Goal: Task Accomplishment & Management: Manage account settings

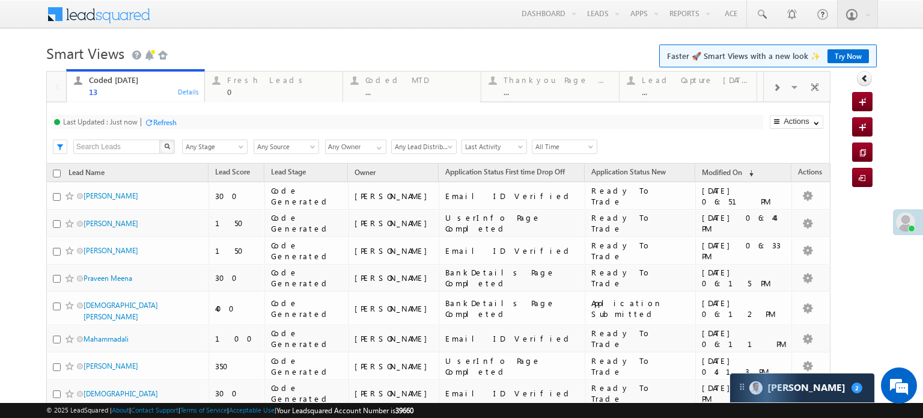
click at [172, 124] on div "Refresh" at bounding box center [164, 122] width 23 height 9
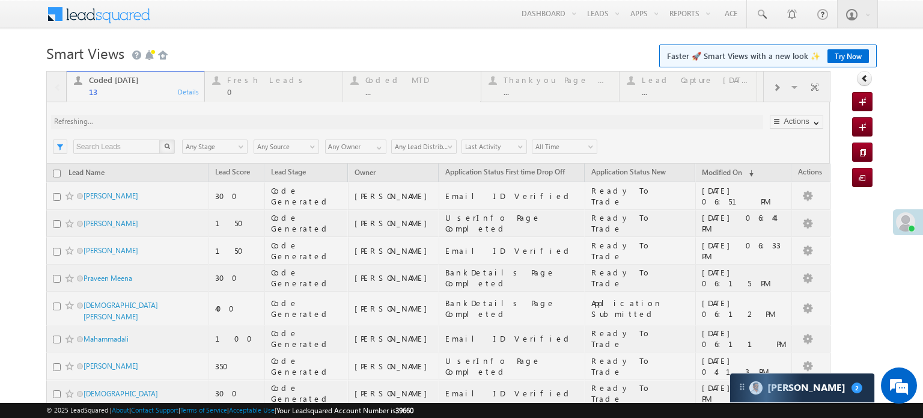
click at [172, 124] on div at bounding box center [438, 340] width 785 height 539
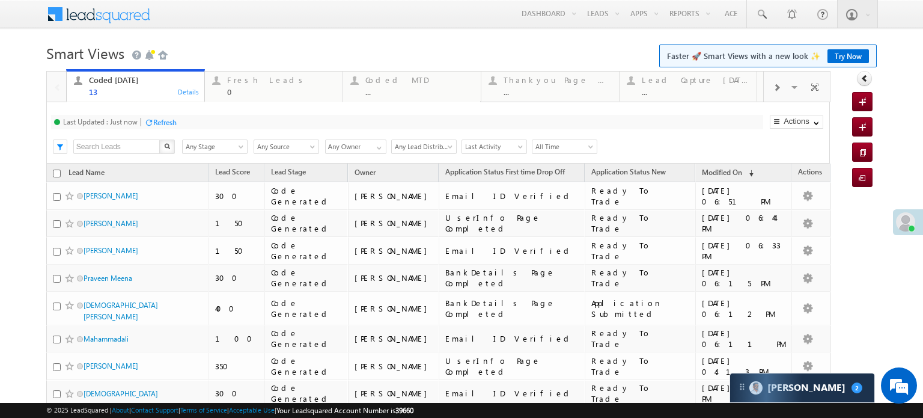
click at [161, 122] on div "Refresh" at bounding box center [164, 122] width 23 height 9
click at [207, 119] on div "Refresh" at bounding box center [209, 122] width 23 height 9
click at [231, 79] on div "Fresh Leads" at bounding box center [281, 80] width 108 height 10
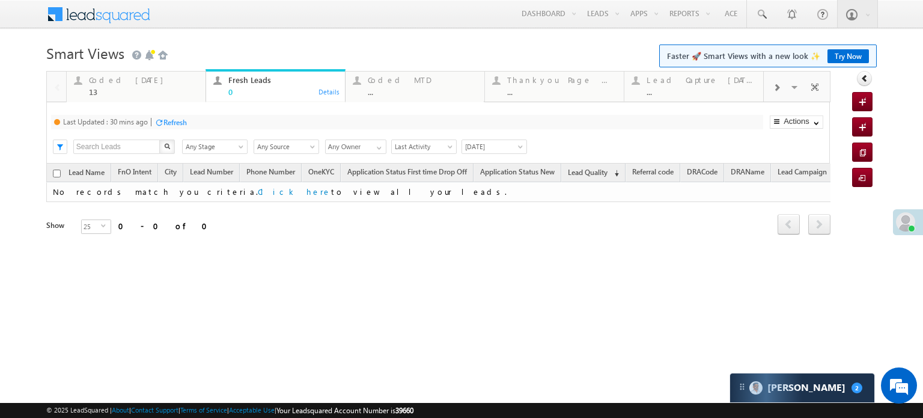
click at [177, 121] on div "Refresh" at bounding box center [175, 122] width 23 height 9
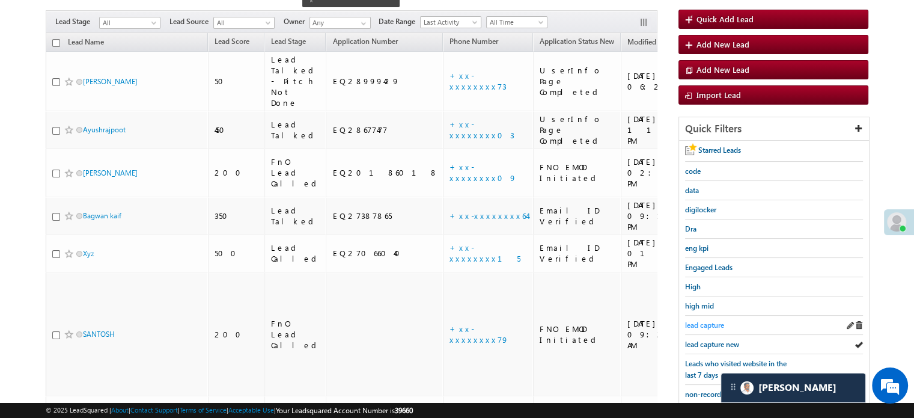
scroll to position [120, 0]
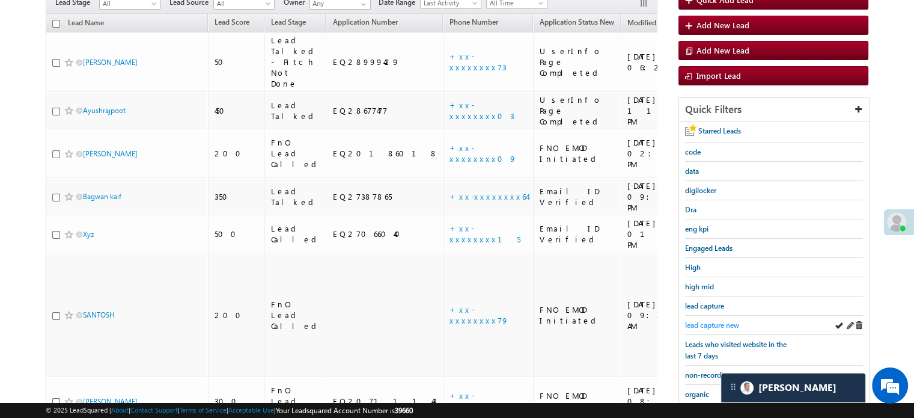
click at [718, 320] on span "lead capture new" at bounding box center [712, 324] width 54 height 9
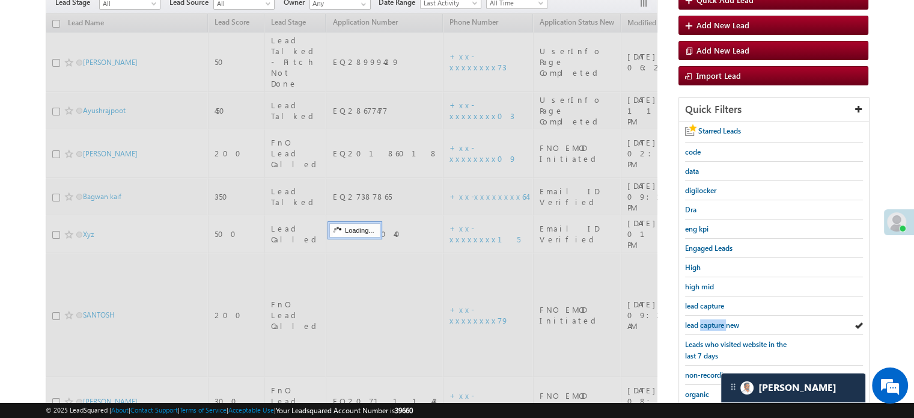
click at [718, 320] on span "lead capture new" at bounding box center [712, 324] width 54 height 9
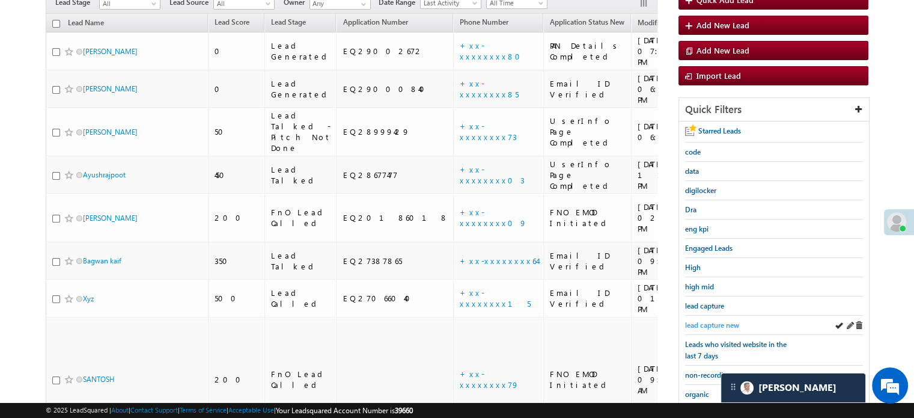
click at [717, 322] on span "lead capture new" at bounding box center [712, 324] width 54 height 9
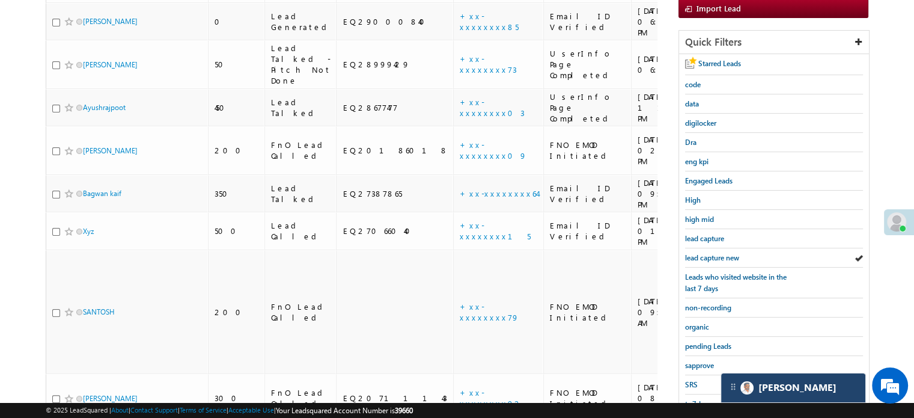
scroll to position [258, 0]
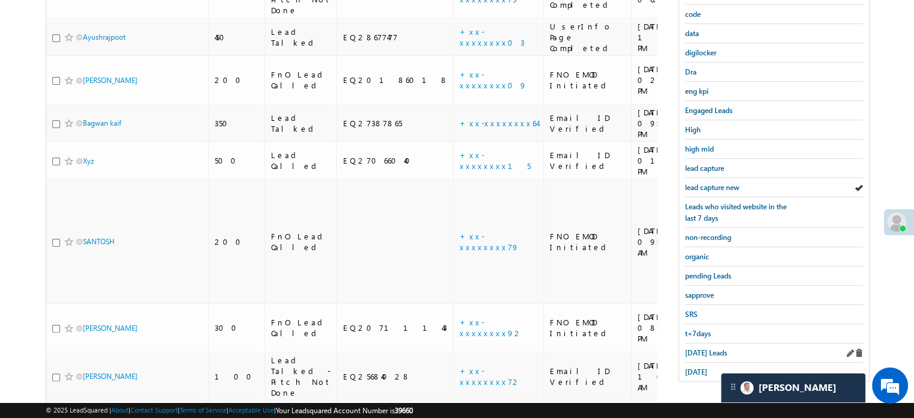
click at [707, 343] on div "Today's Leads" at bounding box center [774, 352] width 178 height 19
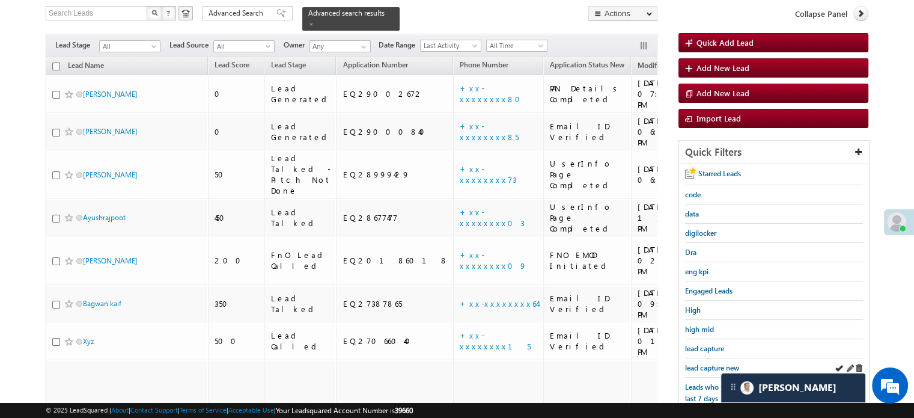
click at [707, 358] on div "lead capture new" at bounding box center [774, 367] width 178 height 19
click at [708, 363] on span "lead capture new" at bounding box center [712, 367] width 54 height 9
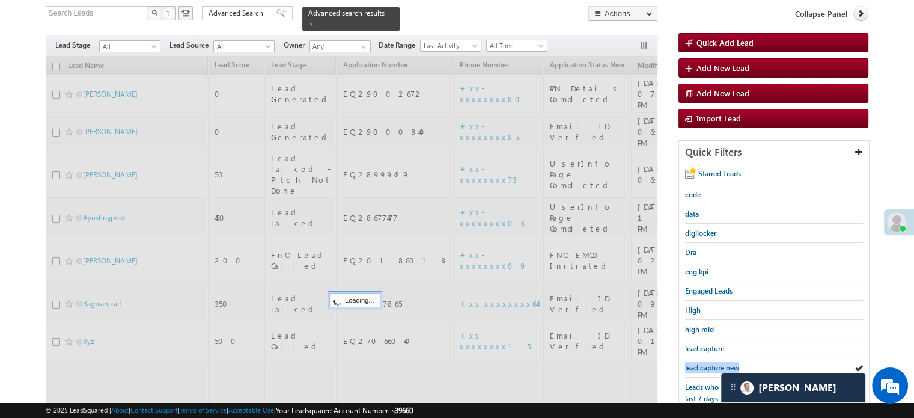
click at [708, 363] on span "lead capture new" at bounding box center [712, 367] width 54 height 9
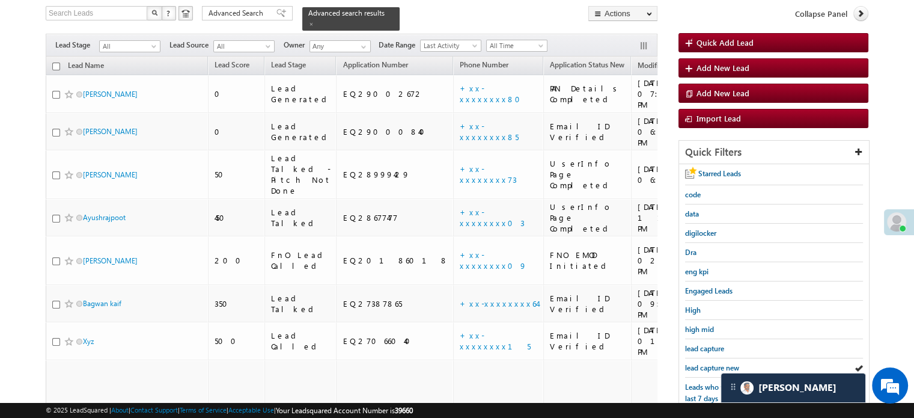
click at [708, 363] on span "lead capture new" at bounding box center [712, 367] width 54 height 9
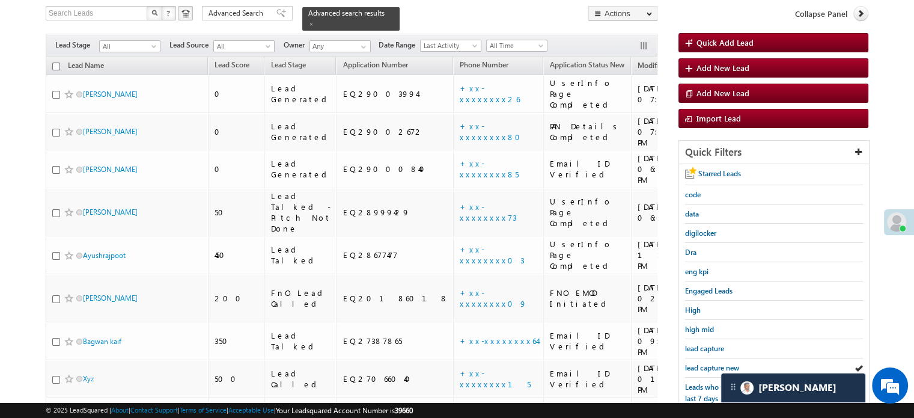
click at [708, 363] on span "lead capture new" at bounding box center [712, 367] width 54 height 9
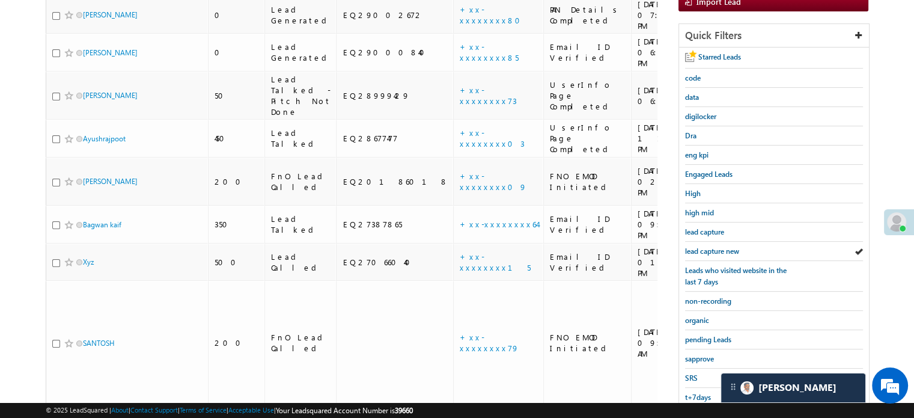
scroll to position [263, 0]
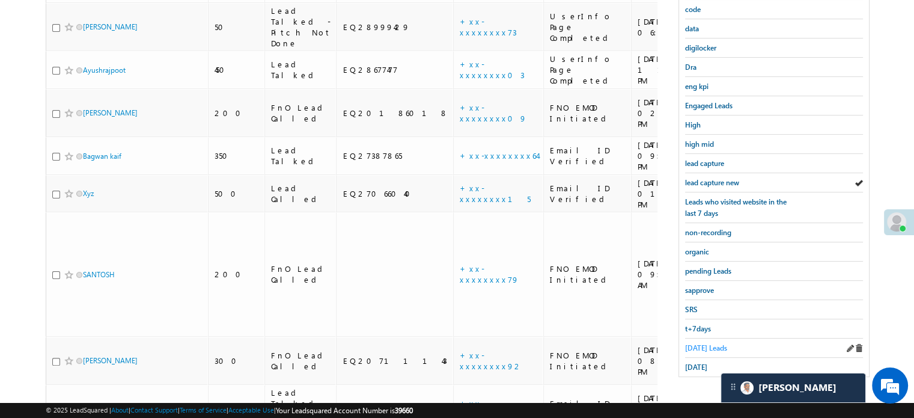
click at [706, 343] on span "Today's Leads" at bounding box center [706, 347] width 42 height 9
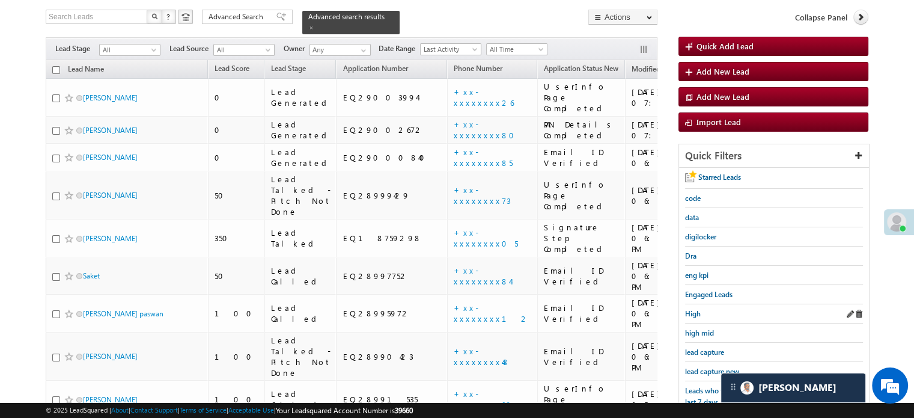
scroll to position [142, 0]
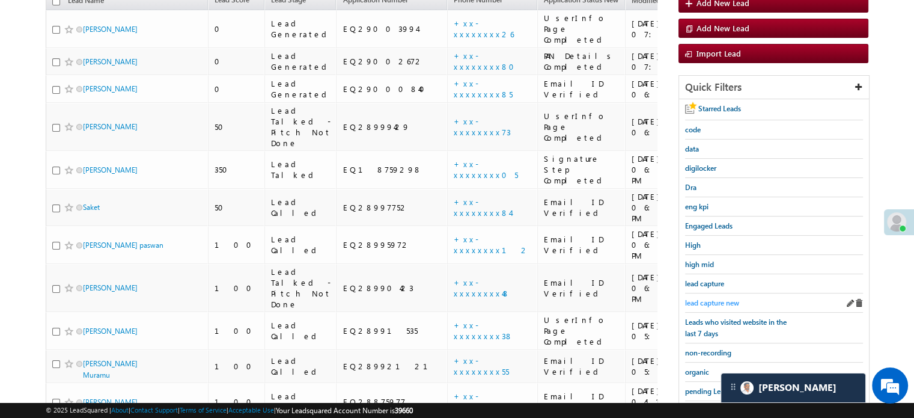
click at [700, 298] on span "lead capture new" at bounding box center [712, 302] width 54 height 9
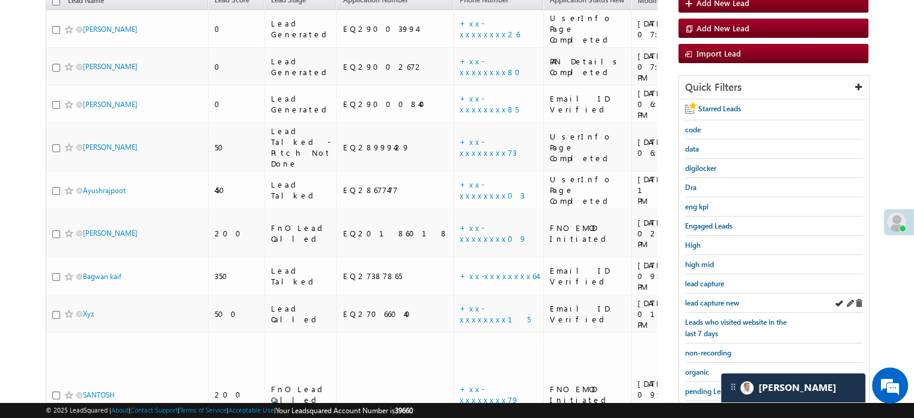
click at [716, 293] on div "lead capture new" at bounding box center [774, 302] width 178 height 19
click at [716, 298] on span "lead capture new" at bounding box center [712, 302] width 54 height 9
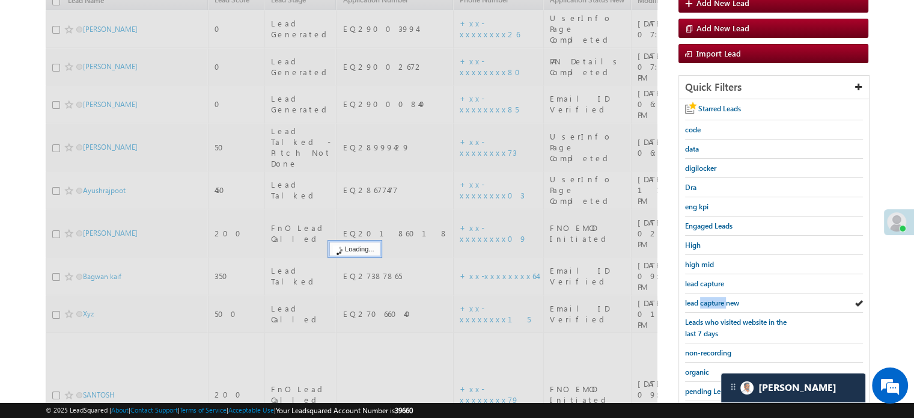
click at [716, 298] on span "lead capture new" at bounding box center [712, 302] width 54 height 9
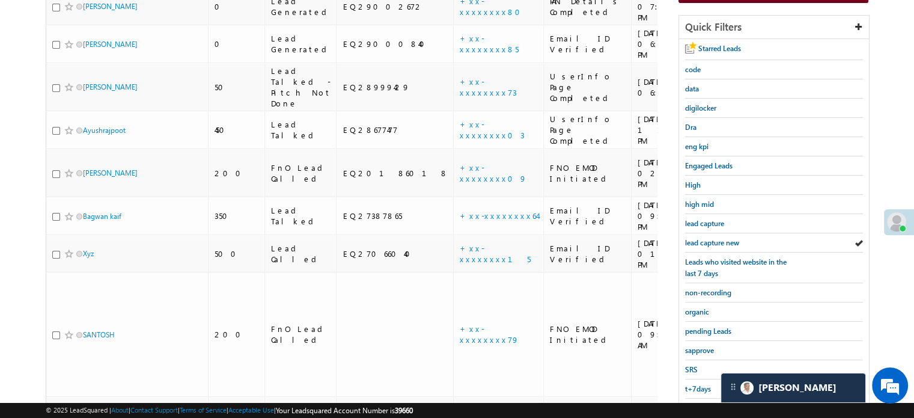
scroll to position [263, 0]
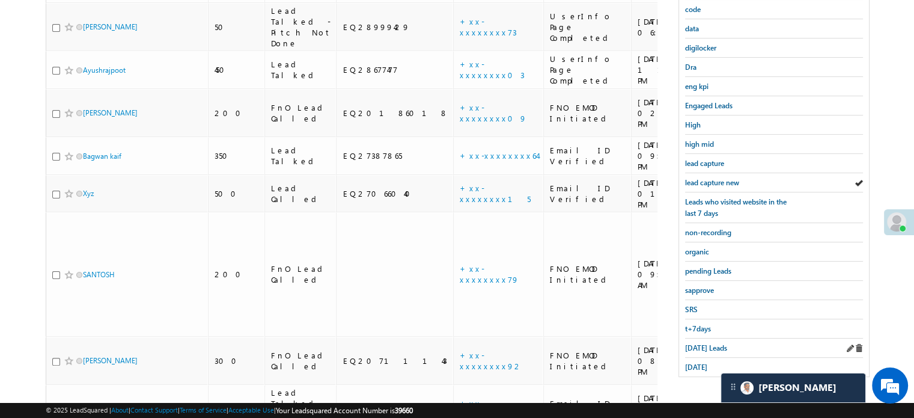
click at [705, 348] on div "Today's Leads" at bounding box center [774, 347] width 178 height 19
click at [704, 346] on span "Today's Leads" at bounding box center [706, 347] width 42 height 9
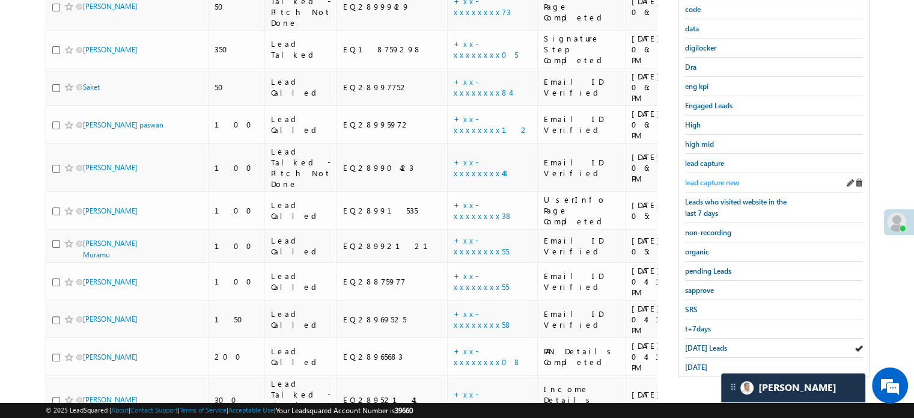
click at [717, 180] on span "lead capture new" at bounding box center [712, 182] width 54 height 9
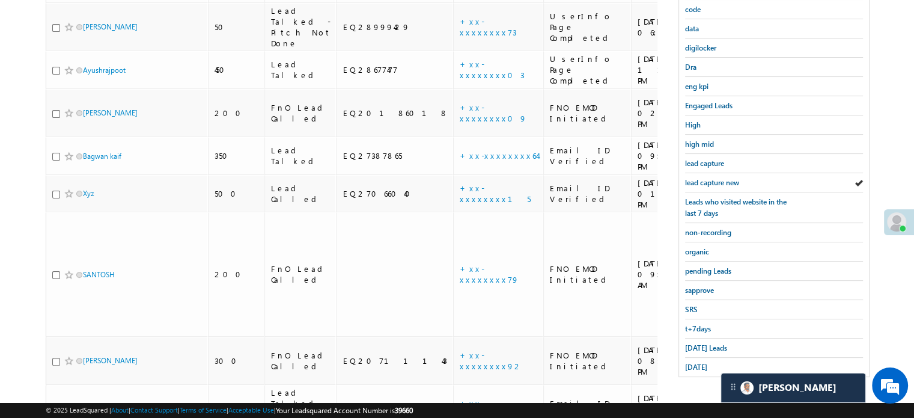
click at [717, 180] on span "lead capture new" at bounding box center [712, 182] width 54 height 9
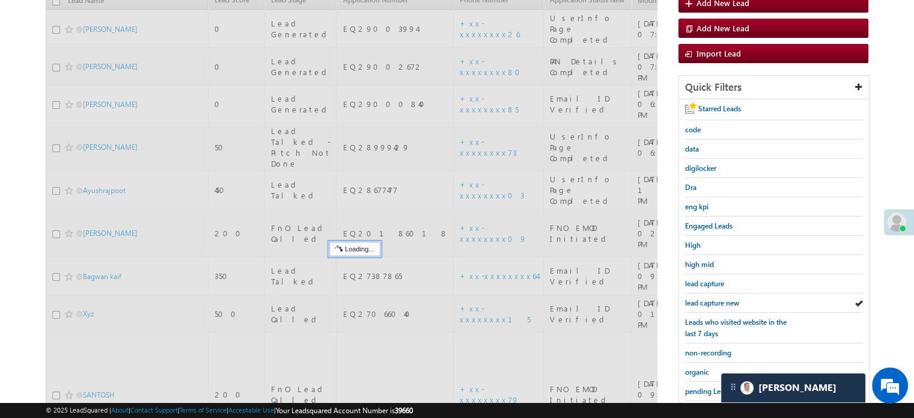
scroll to position [82, 0]
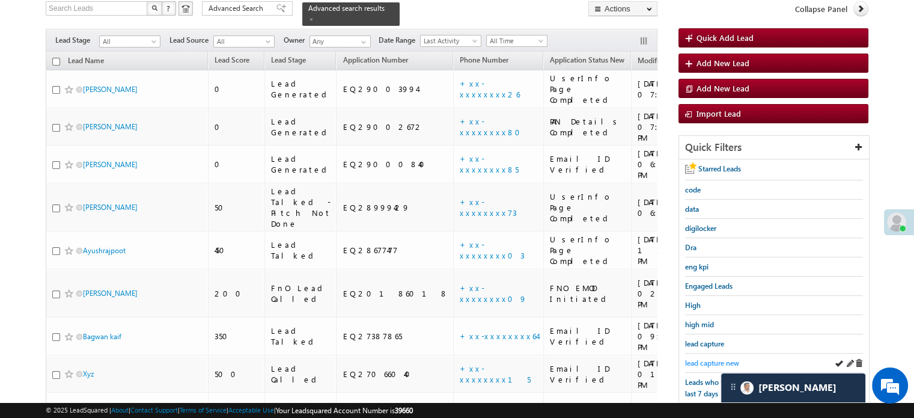
click at [693, 358] on span "lead capture new" at bounding box center [712, 362] width 54 height 9
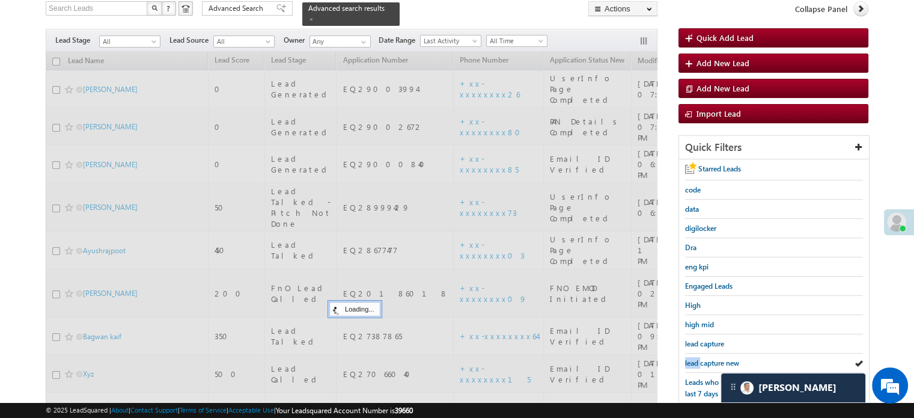
click at [693, 358] on span "lead capture new" at bounding box center [712, 362] width 54 height 9
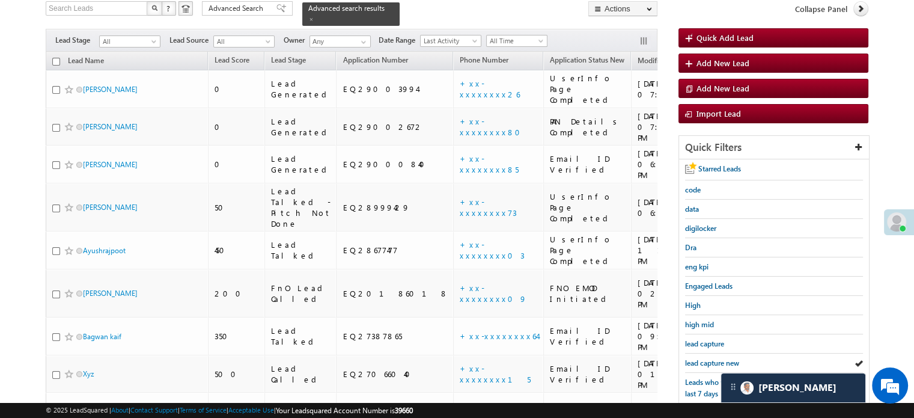
click at [693, 358] on span "lead capture new" at bounding box center [712, 362] width 54 height 9
click at [707, 358] on span "lead capture new" at bounding box center [712, 362] width 54 height 9
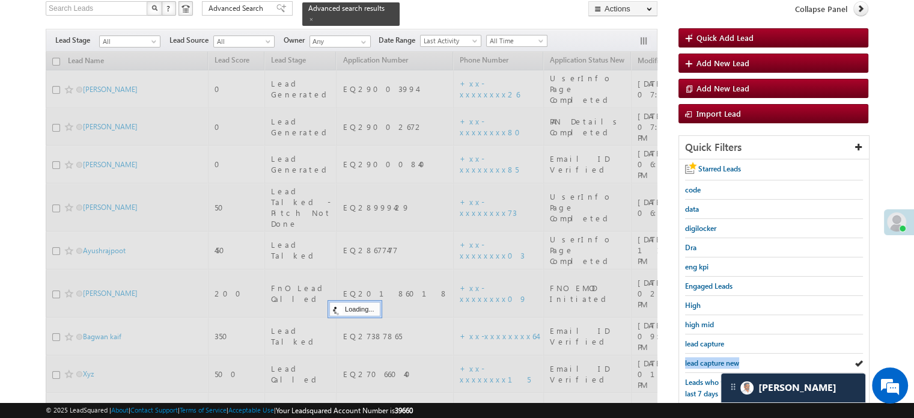
click at [707, 358] on span "lead capture new" at bounding box center [712, 362] width 54 height 9
